Goal: Navigation & Orientation: Find specific page/section

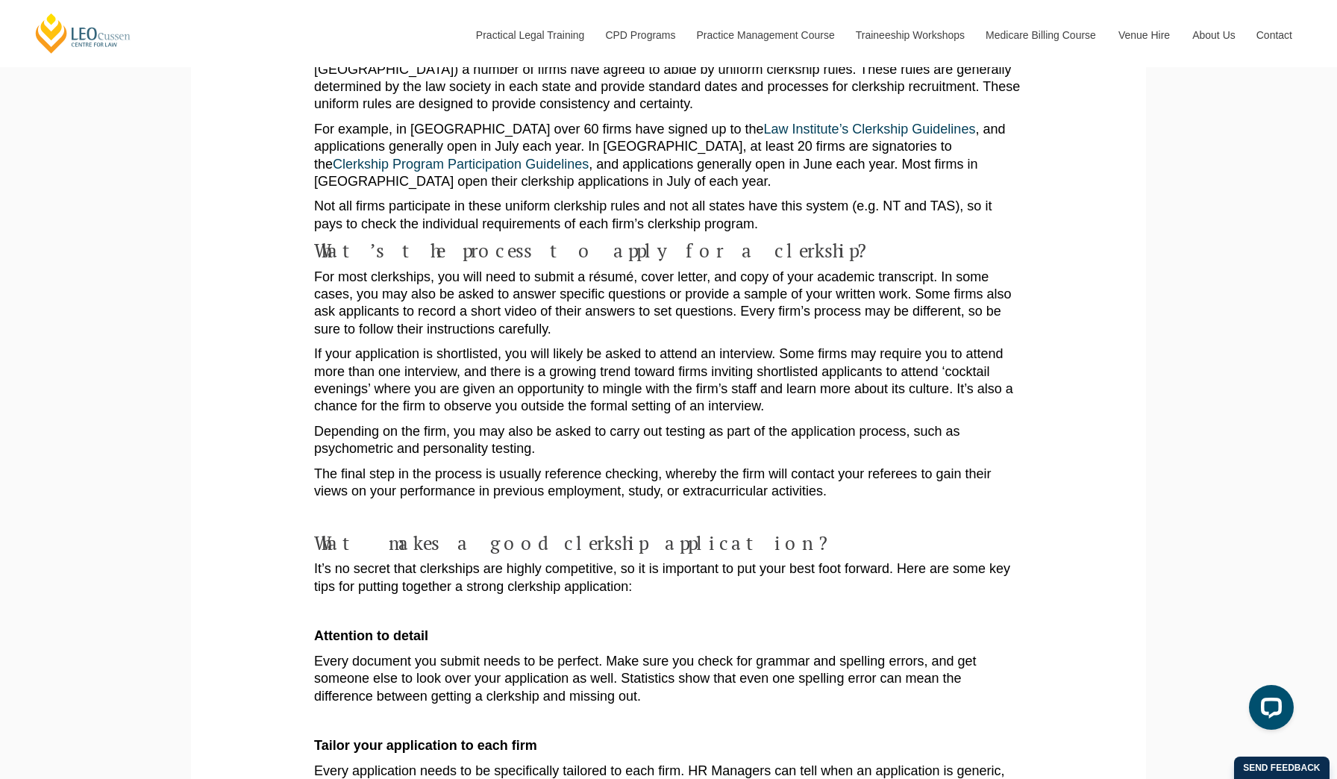
scroll to position [1417, 0]
